Goal: Task Accomplishment & Management: Use online tool/utility

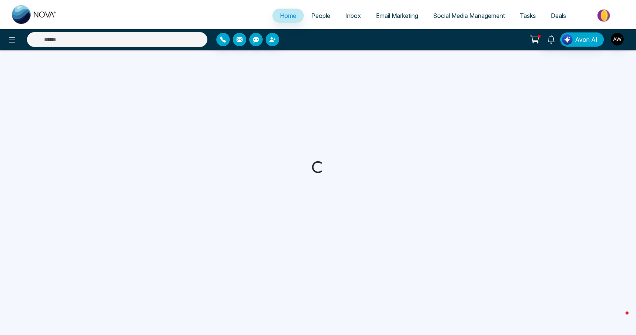
select select "*"
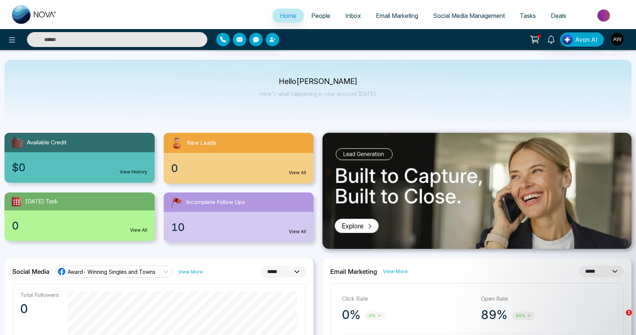
click at [448, 17] on span "Social Media Management" at bounding box center [469, 15] width 72 height 7
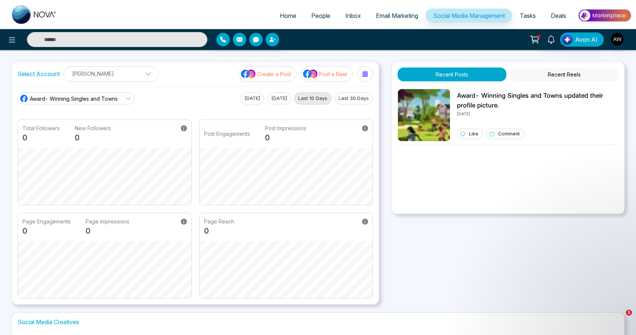
click at [365, 81] on button at bounding box center [365, 74] width 16 height 16
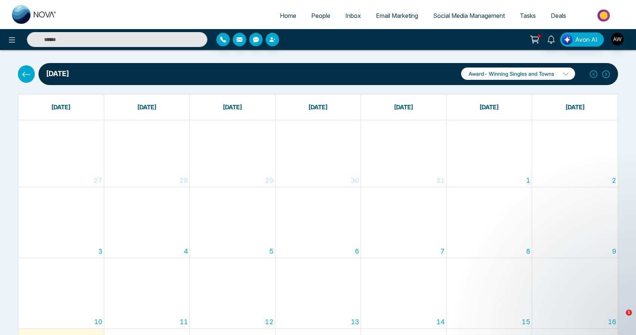
scroll to position [4, 0]
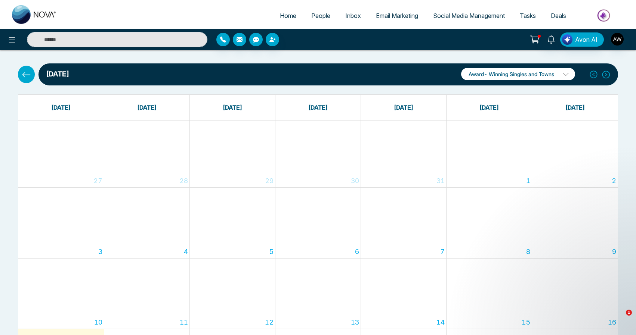
click at [523, 69] on p "Award- Winning Singles and Towns" at bounding box center [518, 74] width 114 height 12
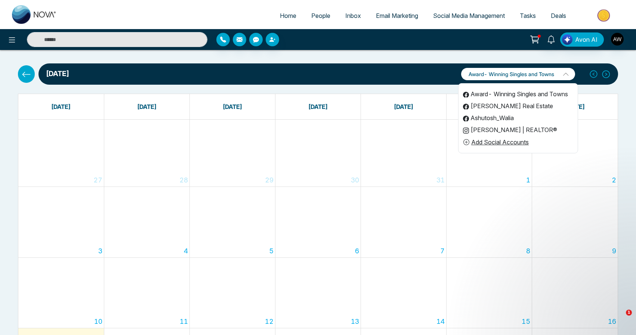
click at [499, 128] on li "[PERSON_NAME] | REALTOR®" at bounding box center [517, 130] width 119 height 12
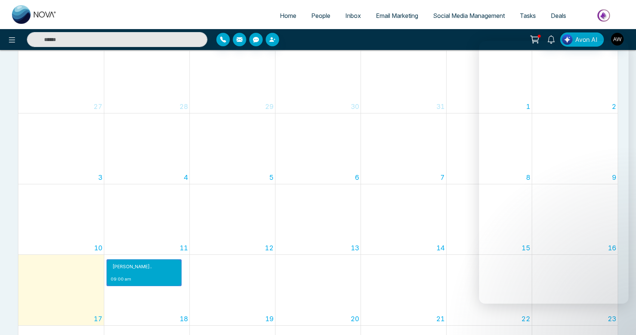
scroll to position [47, 0]
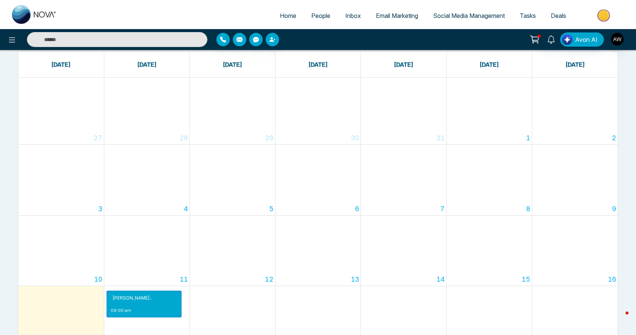
click at [294, 15] on link "Home" at bounding box center [287, 16] width 31 height 14
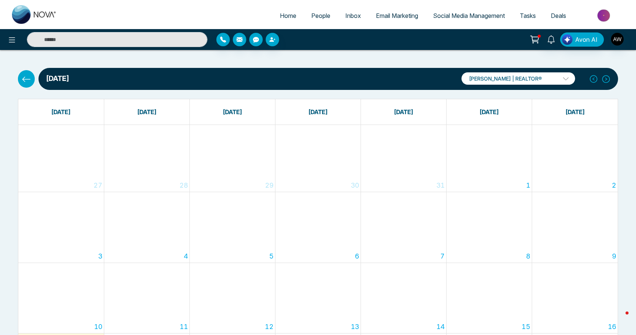
select select "*"
